Goal: Transaction & Acquisition: Purchase product/service

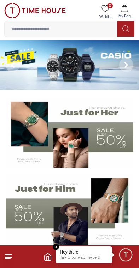
click at [36, 216] on img at bounding box center [69, 209] width 127 height 71
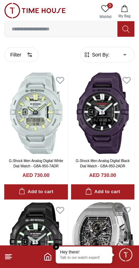
click at [7, 254] on icon at bounding box center [8, 256] width 8 height 8
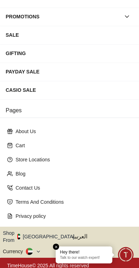
scroll to position [129, 0]
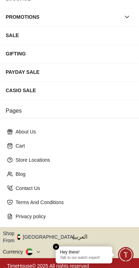
click at [47, 235] on button "Shop From [GEOGRAPHIC_DATA]" at bounding box center [41, 237] width 77 height 14
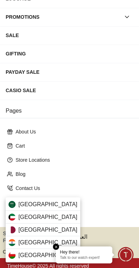
click at [50, 230] on div "[GEOGRAPHIC_DATA]" at bounding box center [43, 229] width 74 height 13
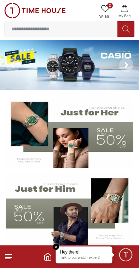
click at [65, 27] on input at bounding box center [61, 29] width 113 height 14
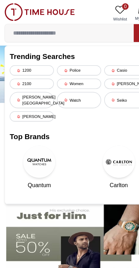
click at [75, 62] on div "Police" at bounding box center [69, 61] width 38 height 9
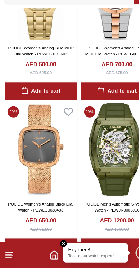
scroll to position [495, 0]
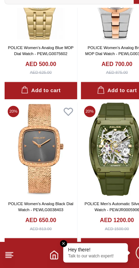
click at [55, 243] on em "Close tooltip" at bounding box center [56, 246] width 6 height 6
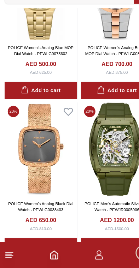
click at [7, 259] on line at bounding box center [7, 259] width 5 height 0
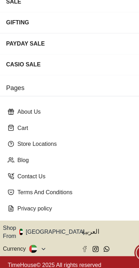
scroll to position [129, 0]
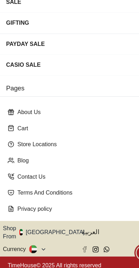
click at [47, 230] on button "Shop From [GEOGRAPHIC_DATA]" at bounding box center [41, 237] width 77 height 14
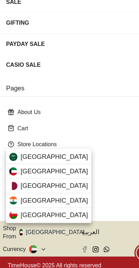
click at [57, 190] on div "[GEOGRAPHIC_DATA]" at bounding box center [43, 196] width 74 height 13
